Goal: Find specific page/section: Find specific page/section

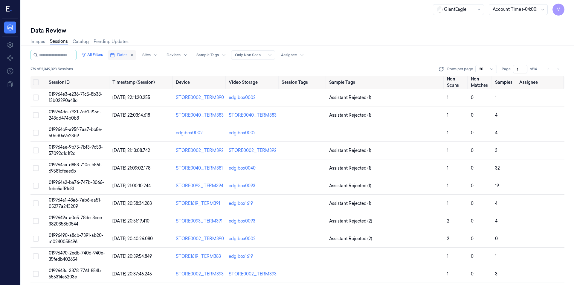
click at [135, 55] on button "Dates" at bounding box center [122, 55] width 29 height 10
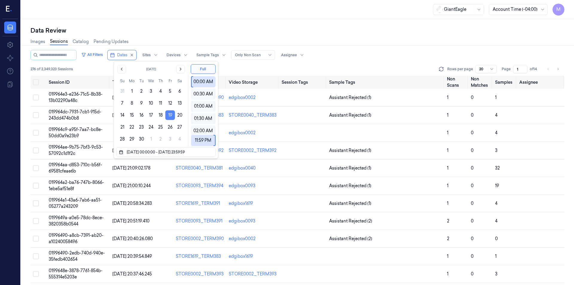
click at [173, 117] on button "19" at bounding box center [170, 115] width 10 height 10
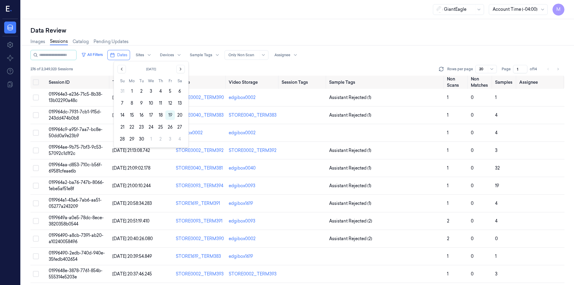
click at [191, 28] on div "Data Review" at bounding box center [297, 30] width 534 height 8
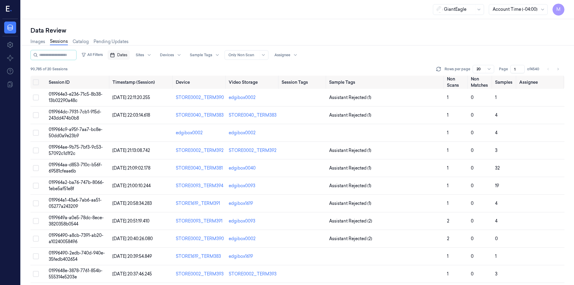
click at [124, 59] on button "Dates" at bounding box center [119, 55] width 22 height 10
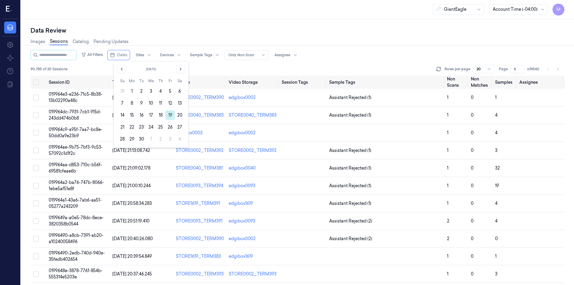
click at [167, 115] on button "19" at bounding box center [170, 115] width 10 height 10
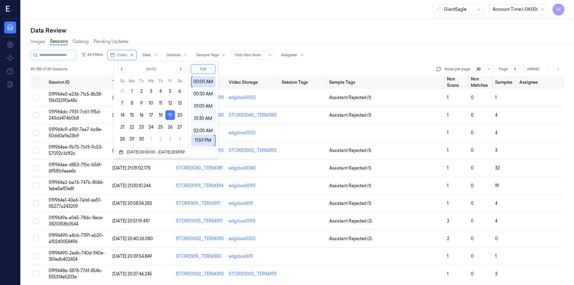
click at [193, 36] on div "Images Sessions Catalog Pending Updates" at bounding box center [297, 42] width 534 height 15
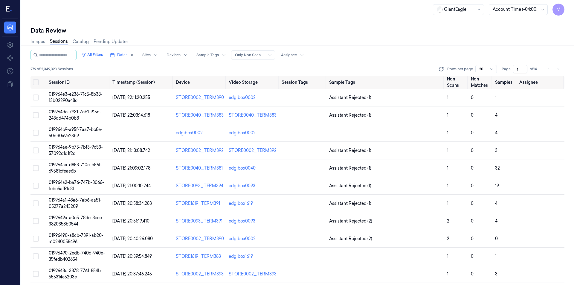
click at [547, 69] on li "pagination" at bounding box center [548, 69] width 8 height 8
click at [560, 72] on button "Go to next page" at bounding box center [558, 69] width 8 height 8
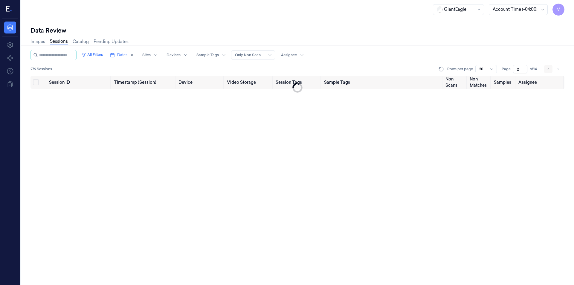
click at [548, 70] on icon "Go to previous page" at bounding box center [549, 69] width 4 height 5
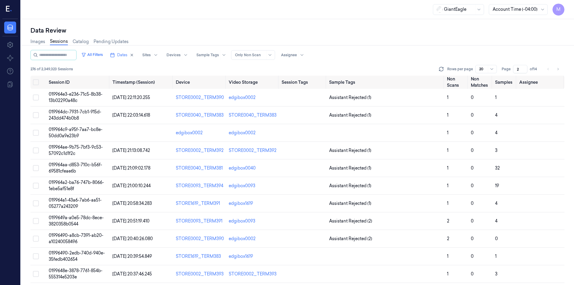
type input "2"
click at [522, 68] on input "2" at bounding box center [520, 69] width 14 height 8
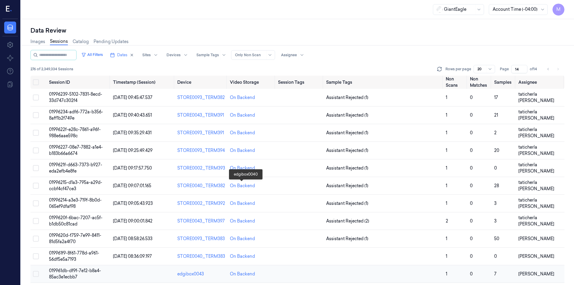
scroll to position [91, 0]
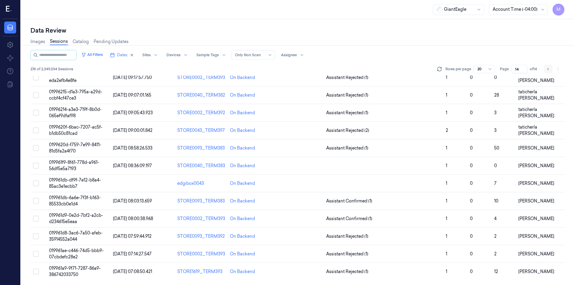
click at [548, 68] on icon "Go to previous page" at bounding box center [549, 69] width 4 height 5
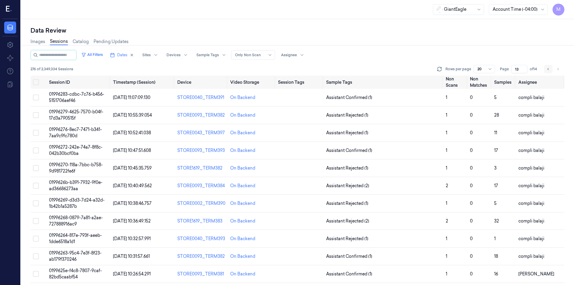
click at [547, 67] on icon "Go to previous page" at bounding box center [549, 69] width 4 height 5
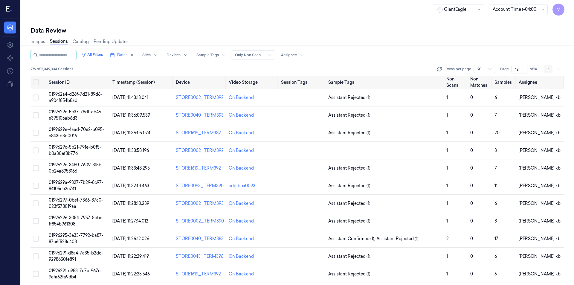
click at [548, 70] on icon "Go to previous page" at bounding box center [549, 69] width 4 height 5
type input "11"
